Goal: Information Seeking & Learning: Learn about a topic

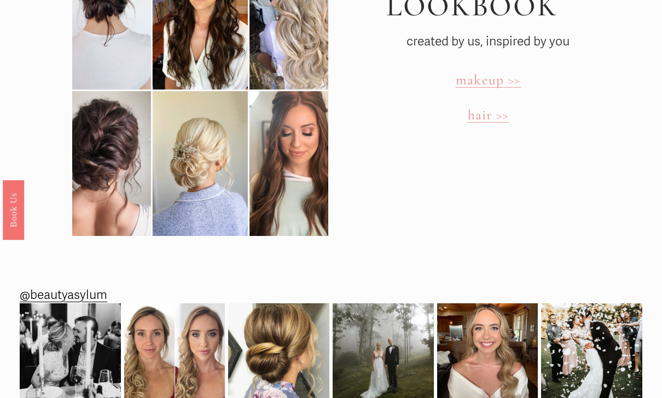
scroll to position [2765, 0]
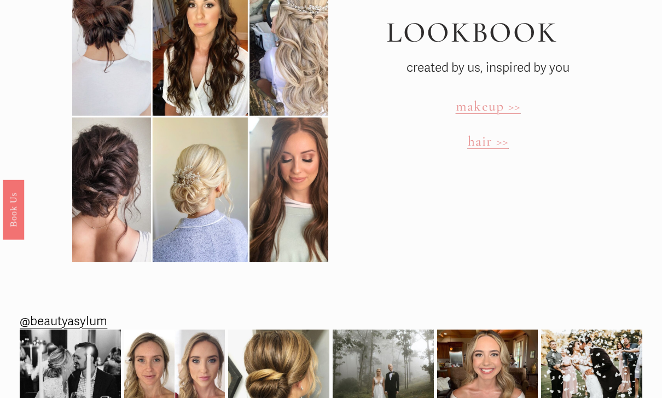
click at [482, 98] on span "makeup >>" at bounding box center [488, 106] width 65 height 17
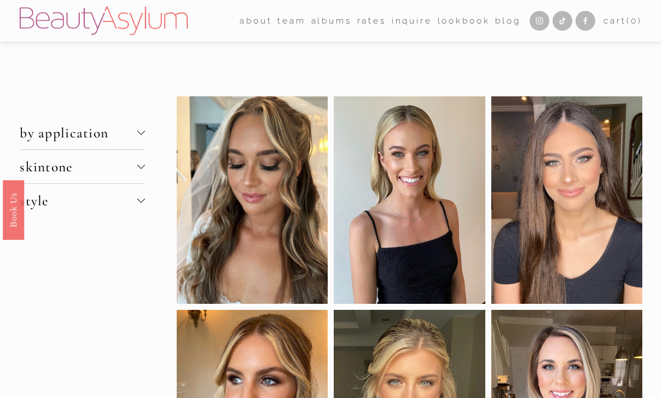
click at [0, 0] on link "Charlotte" at bounding box center [0, 0] width 0 height 0
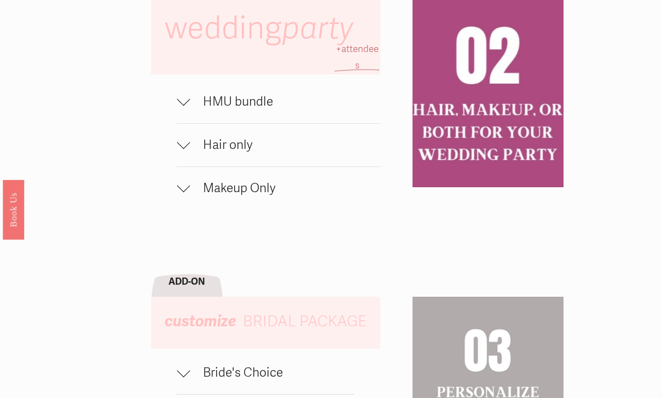
scroll to position [671, 0]
click at [245, 109] on span "HMU bundle" at bounding box center [285, 101] width 190 height 15
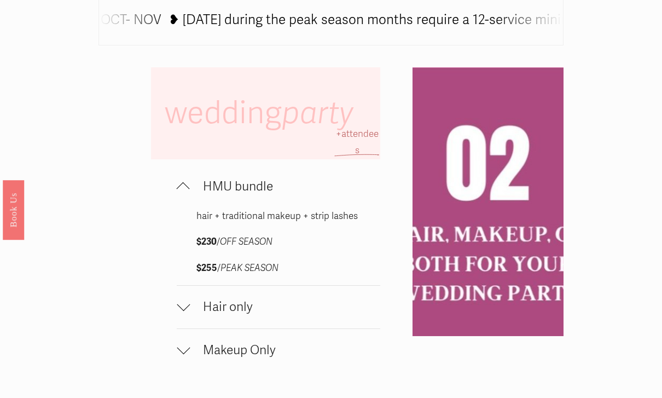
scroll to position [587, 0]
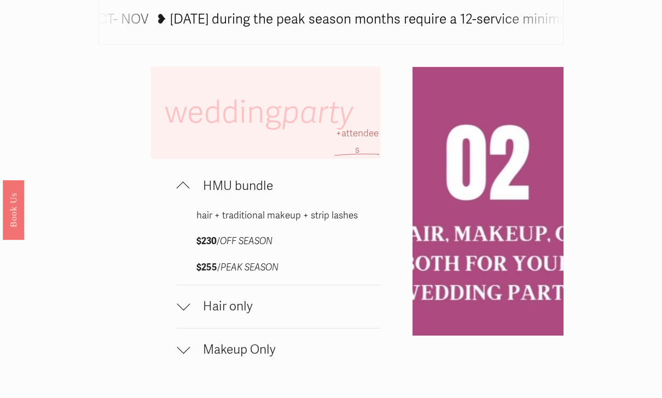
click at [272, 310] on span "Hair only" at bounding box center [285, 306] width 190 height 15
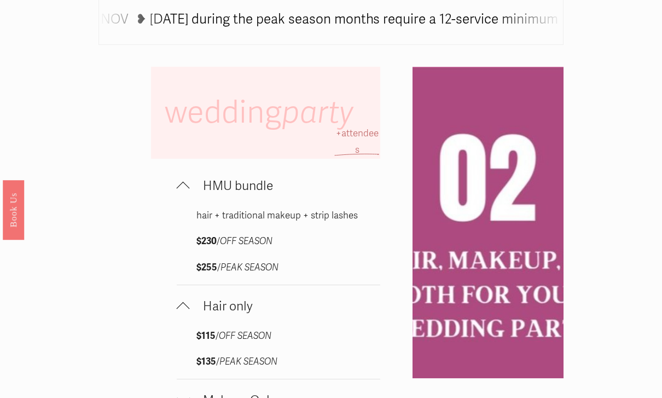
click at [280, 397] on span "Makeup Only" at bounding box center [285, 400] width 190 height 15
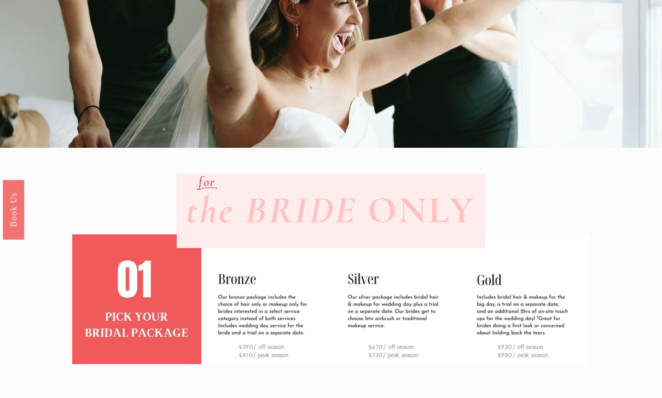
scroll to position [0, 0]
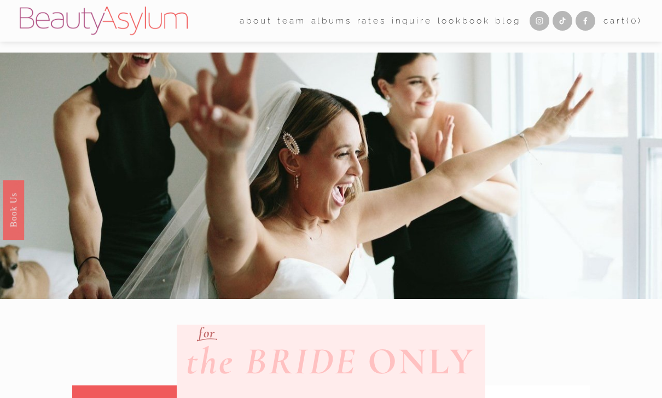
click at [454, 22] on link "Lookbook" at bounding box center [464, 21] width 53 height 17
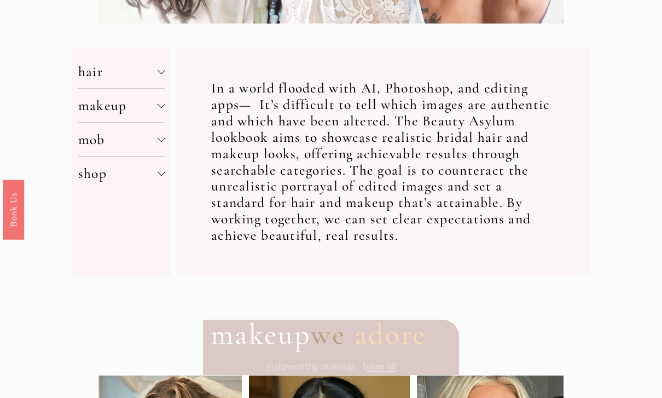
scroll to position [36, 0]
